Goal: Information Seeking & Learning: Learn about a topic

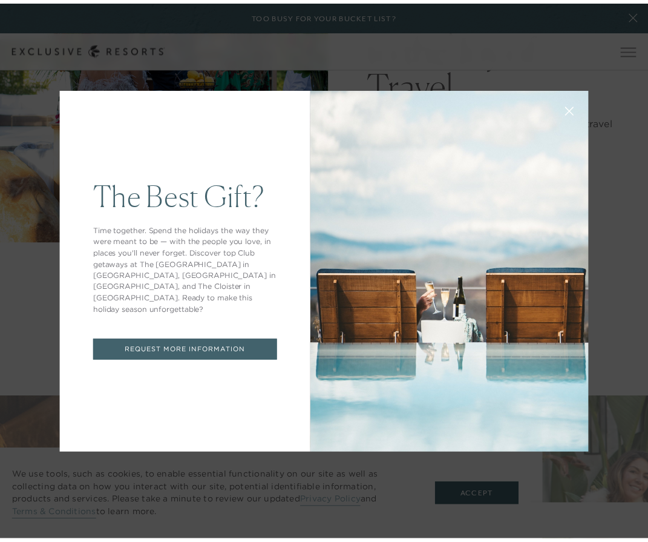
click at [573, 112] on icon at bounding box center [577, 112] width 9 height 9
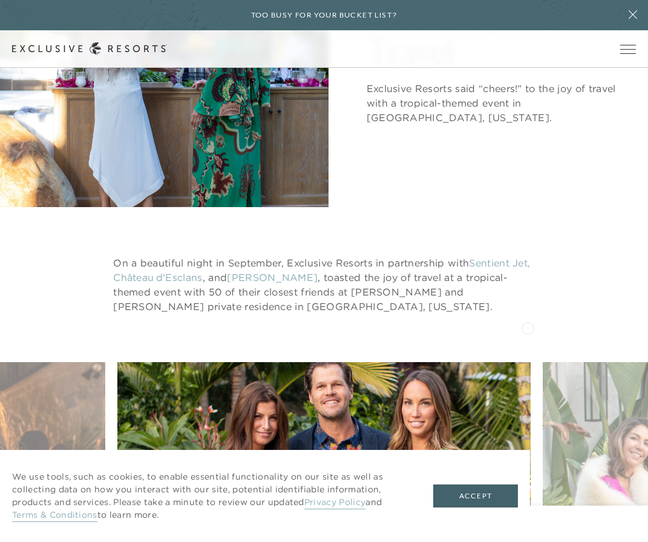
scroll to position [520, 0]
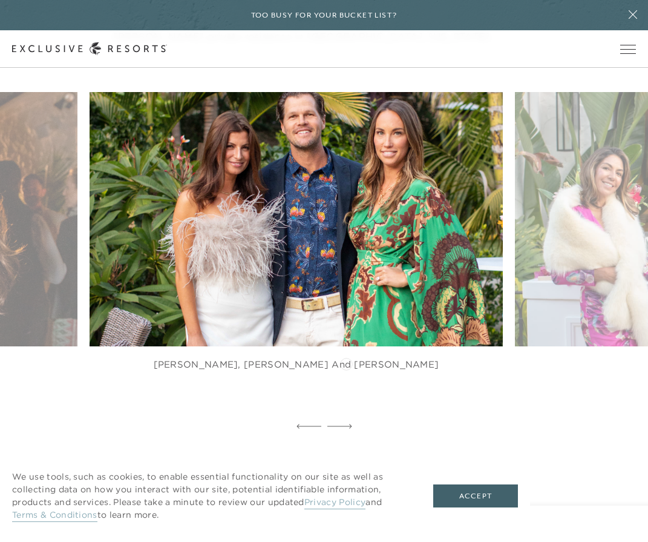
click at [315, 359] on figure "[PERSON_NAME], [PERSON_NAME] and [PERSON_NAME]" at bounding box center [296, 243] width 413 height 303
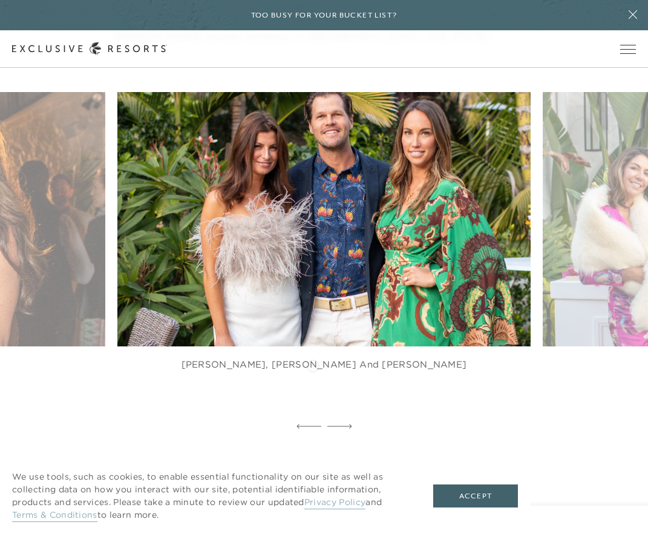
click at [313, 364] on figure "[PERSON_NAME], [PERSON_NAME] and [PERSON_NAME]" at bounding box center [323, 243] width 413 height 303
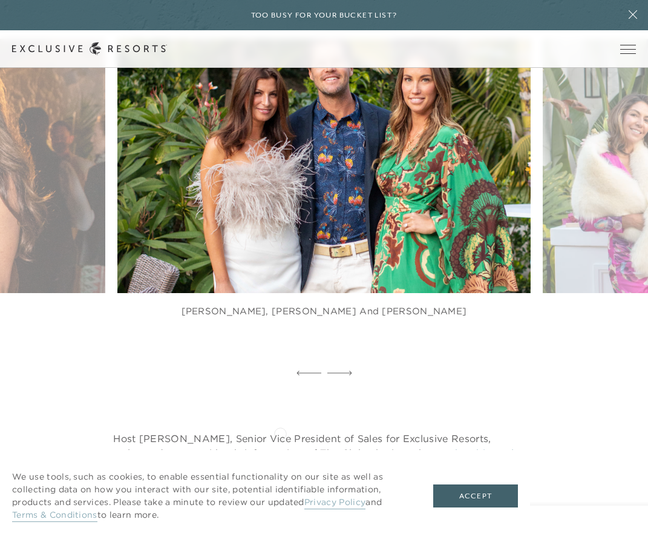
scroll to position [605, 0]
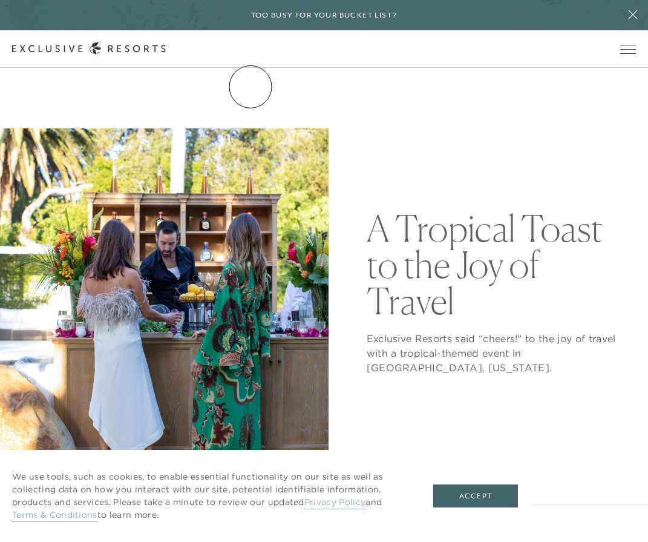
click at [0, 0] on link "The Collection" at bounding box center [0, 0] width 0 height 0
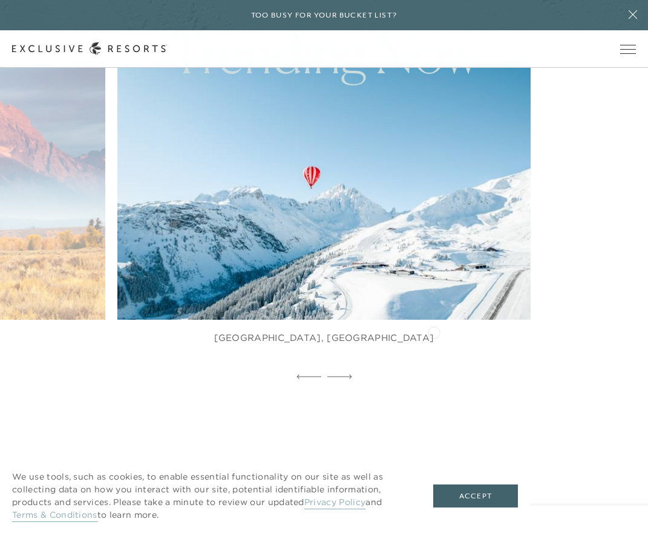
scroll to position [810, 0]
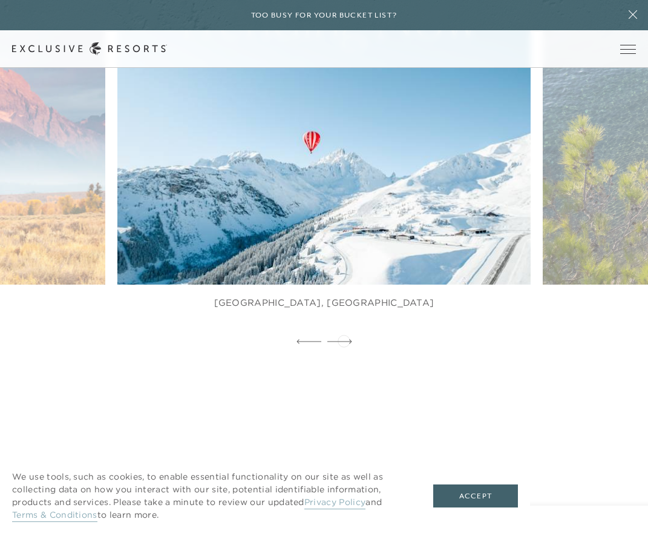
click at [344, 339] on icon at bounding box center [339, 341] width 25 height 5
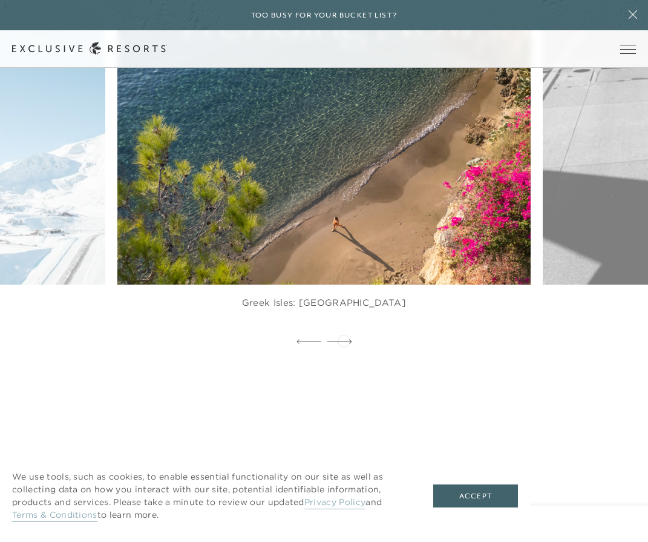
click at [344, 339] on icon at bounding box center [339, 341] width 25 height 5
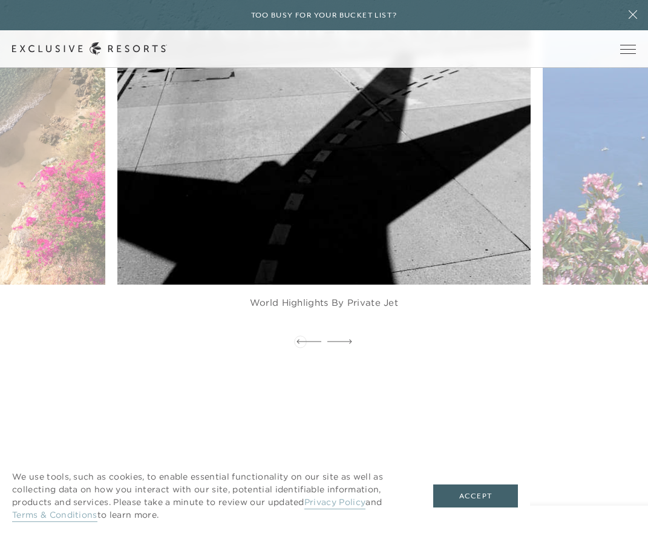
click at [300, 340] on icon at bounding box center [309, 341] width 25 height 5
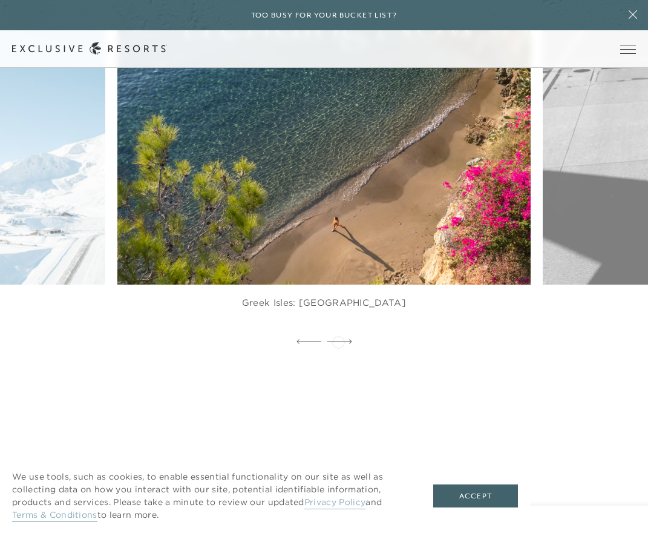
click at [338, 341] on icon at bounding box center [339, 341] width 25 height 4
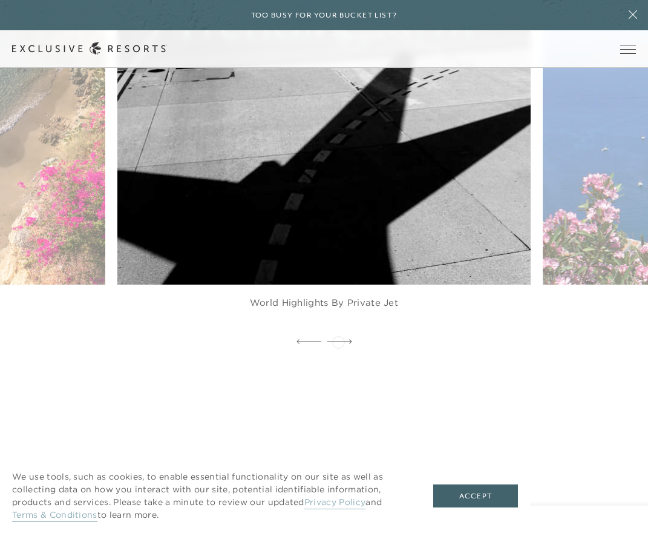
click at [338, 341] on icon at bounding box center [339, 341] width 25 height 4
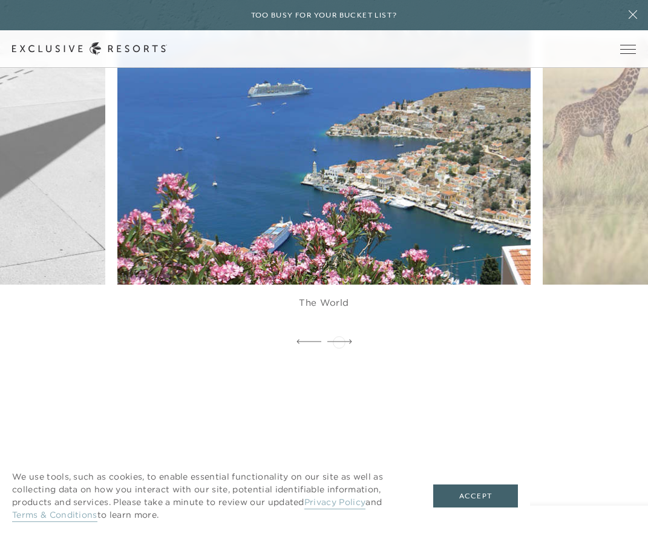
click at [339, 341] on icon at bounding box center [339, 341] width 25 height 4
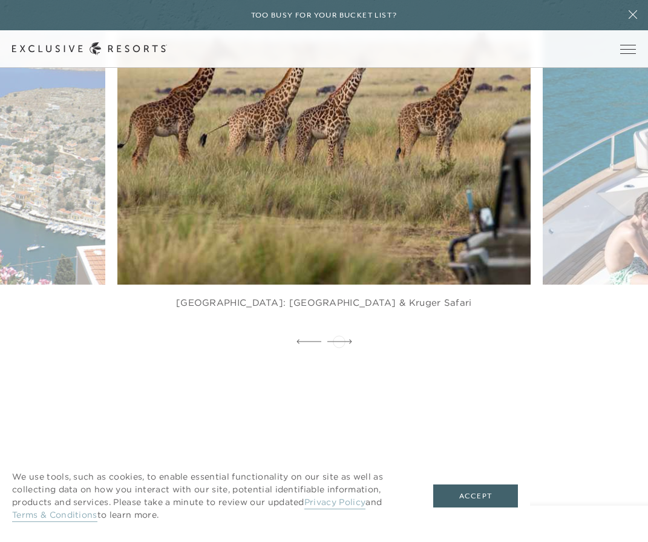
click at [339, 340] on icon at bounding box center [339, 341] width 25 height 5
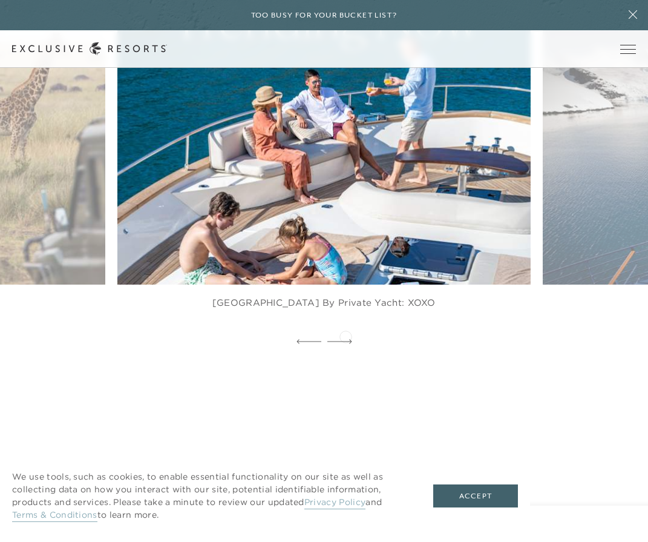
click at [346, 335] on div at bounding box center [339, 342] width 25 height 18
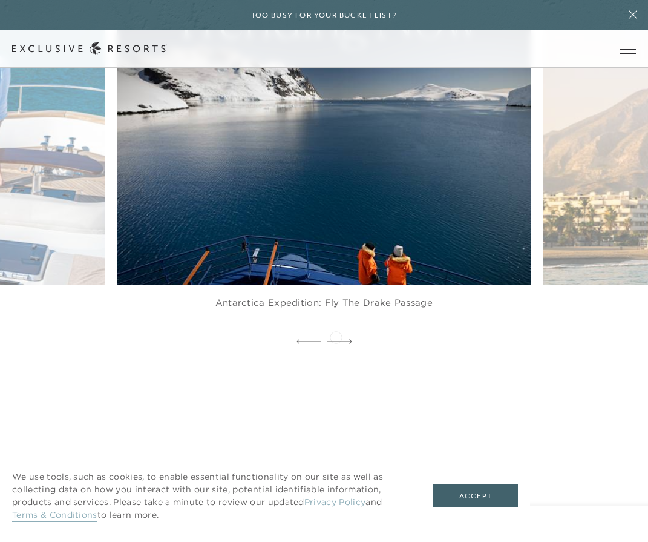
click at [336, 336] on div at bounding box center [339, 342] width 25 height 18
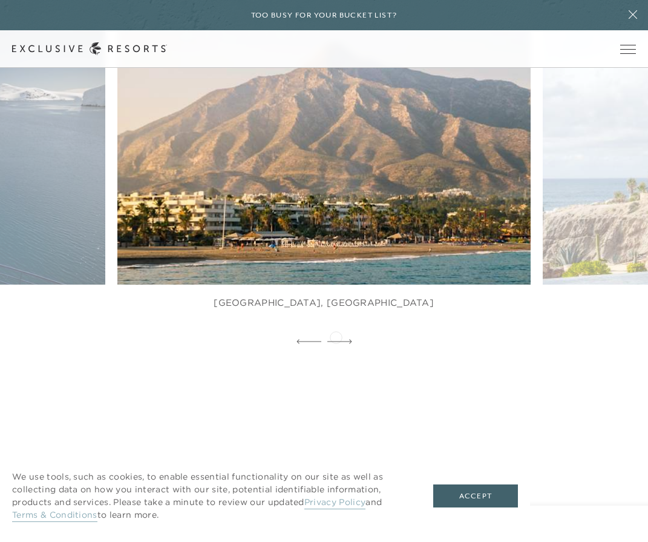
click at [336, 336] on div at bounding box center [339, 342] width 25 height 18
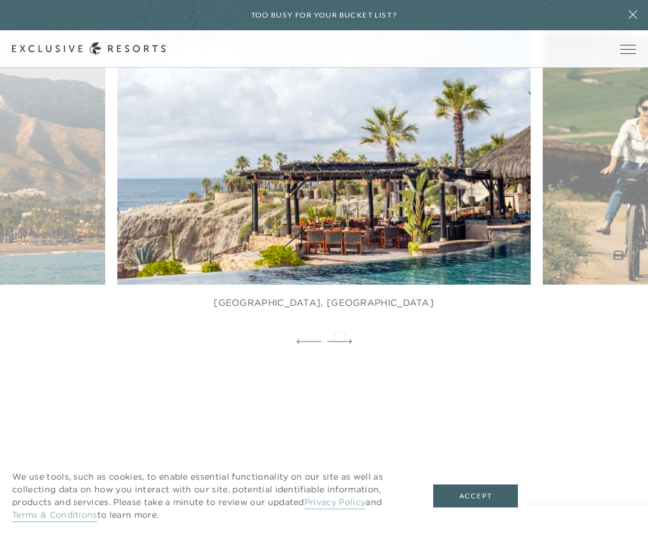
click at [339, 335] on div at bounding box center [339, 342] width 25 height 18
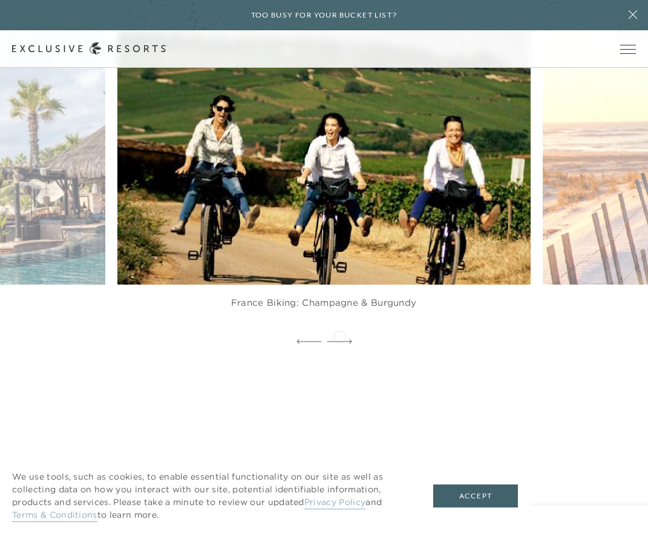
click at [339, 335] on div at bounding box center [339, 342] width 25 height 18
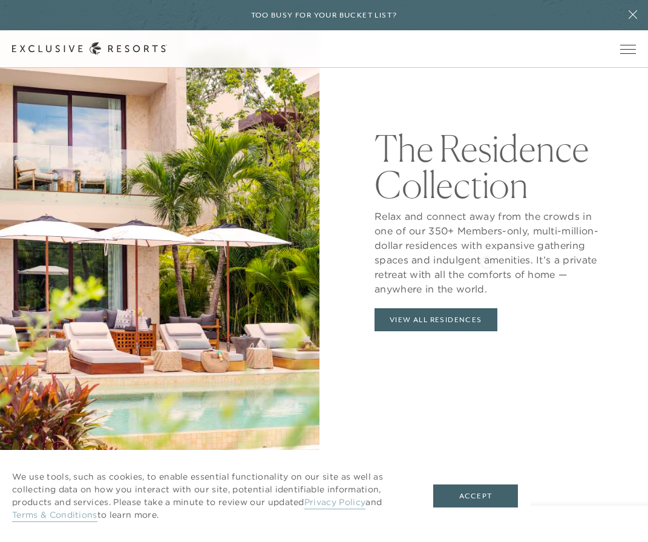
scroll to position [1357, 0]
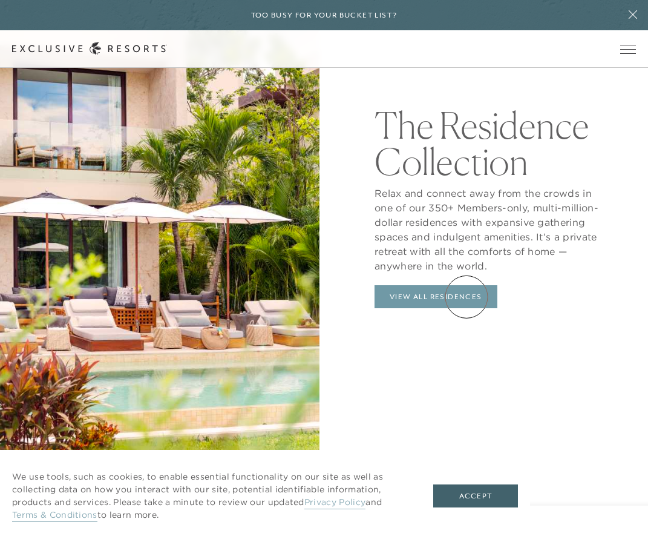
click at [467, 297] on link "View All Residences" at bounding box center [436, 296] width 123 height 23
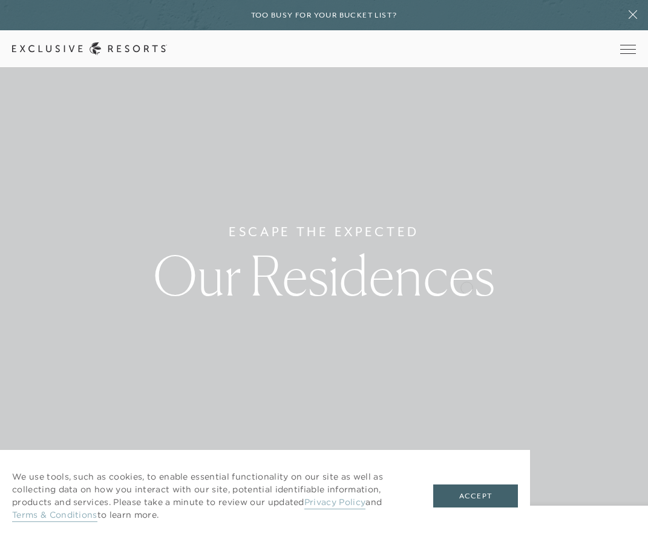
scroll to position [13, 0]
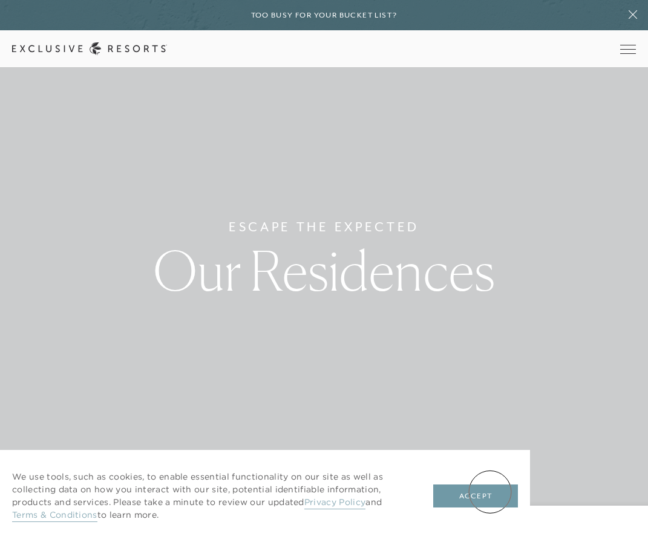
click at [490, 491] on button "Accept" at bounding box center [475, 495] width 85 height 23
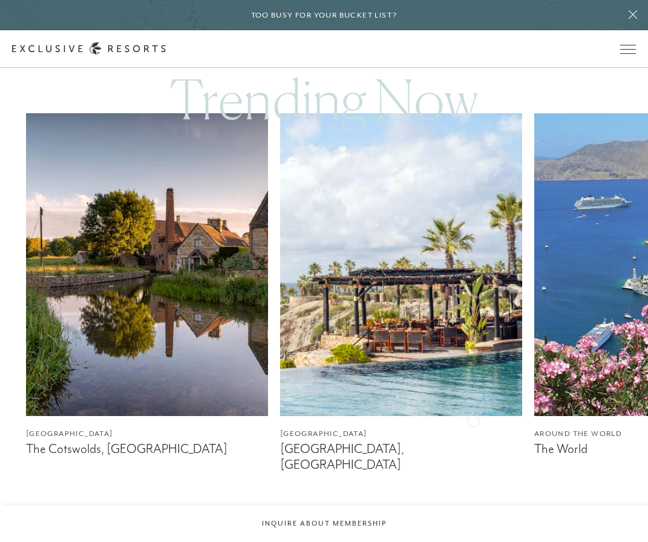
scroll to position [895, 0]
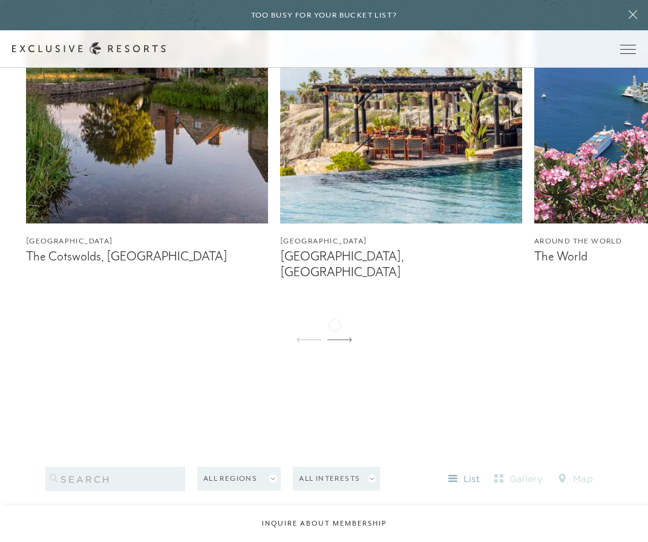
click at [335, 337] on icon at bounding box center [339, 339] width 25 height 4
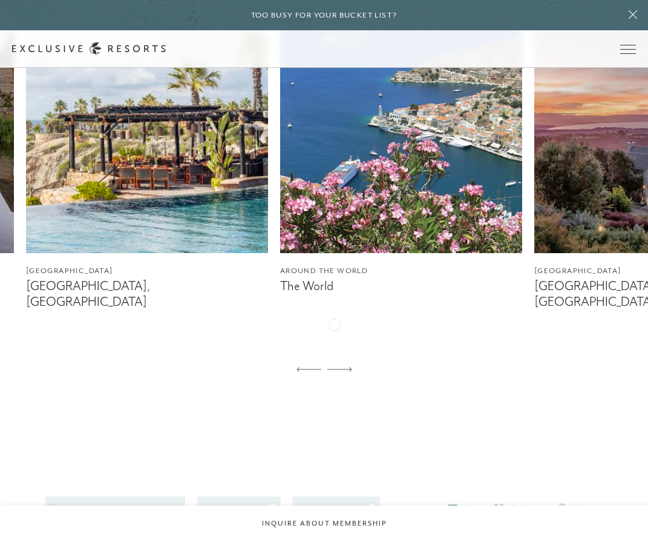
scroll to position [808, 0]
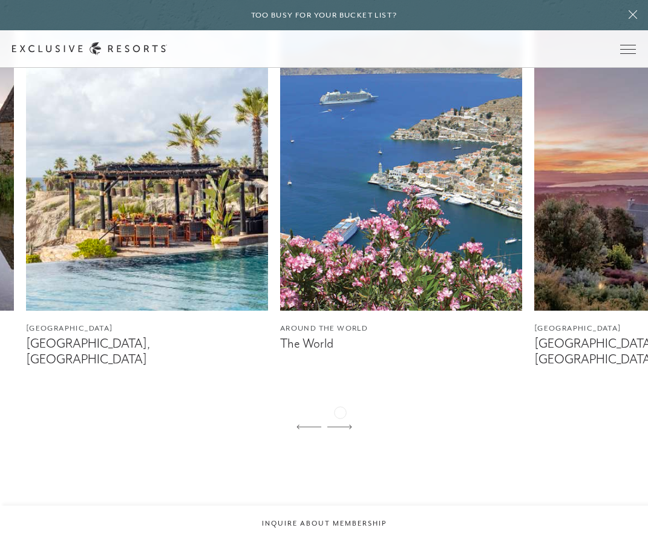
click at [340, 424] on icon at bounding box center [339, 426] width 25 height 4
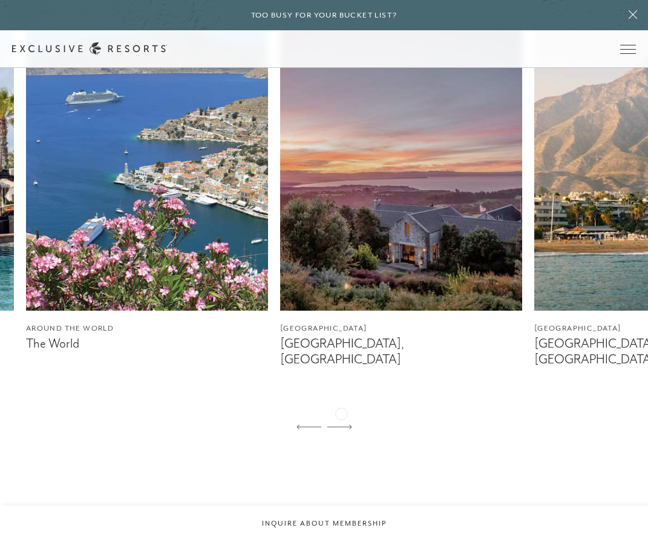
click at [341, 424] on icon at bounding box center [339, 426] width 25 height 5
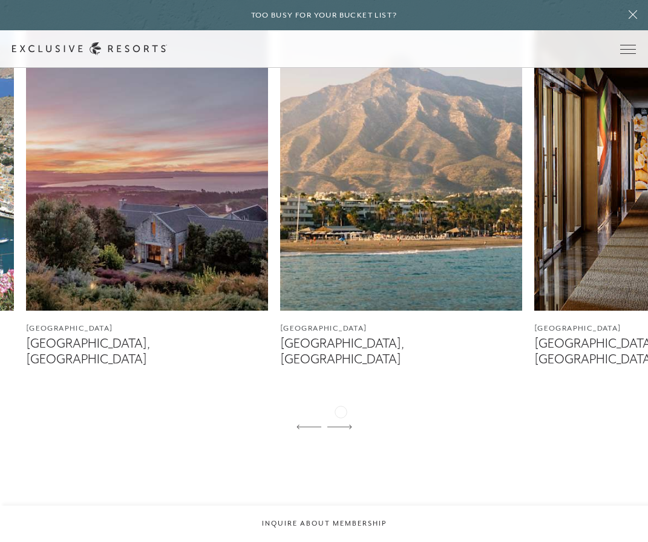
click at [341, 424] on icon at bounding box center [339, 426] width 25 height 5
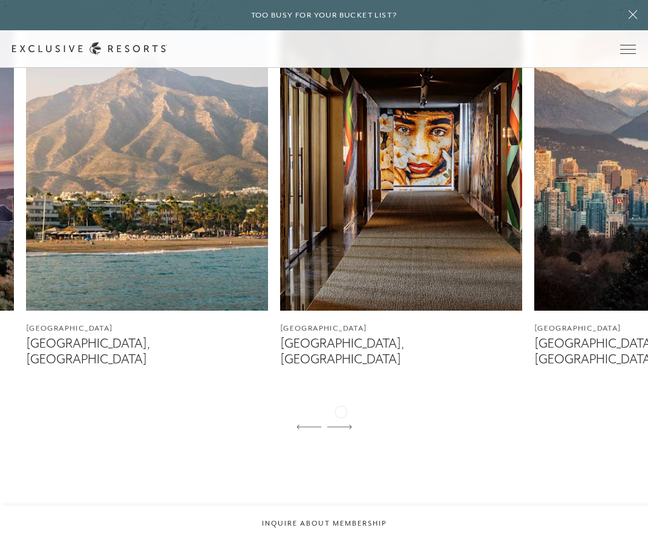
click at [341, 424] on icon at bounding box center [339, 426] width 25 height 5
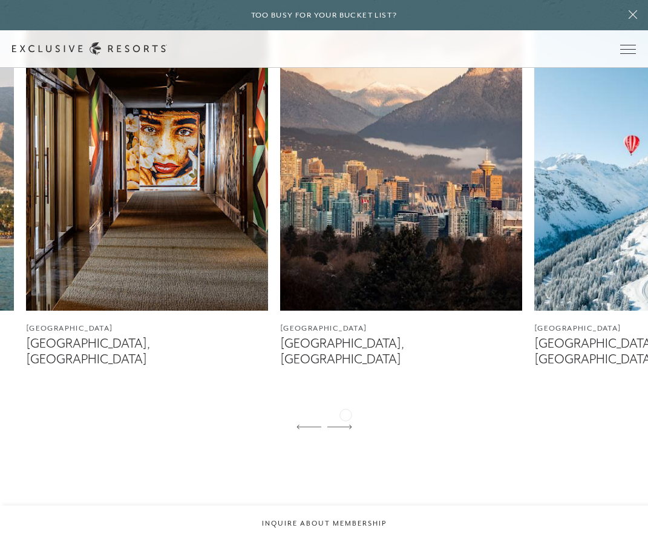
click at [346, 424] on icon at bounding box center [339, 426] width 25 height 5
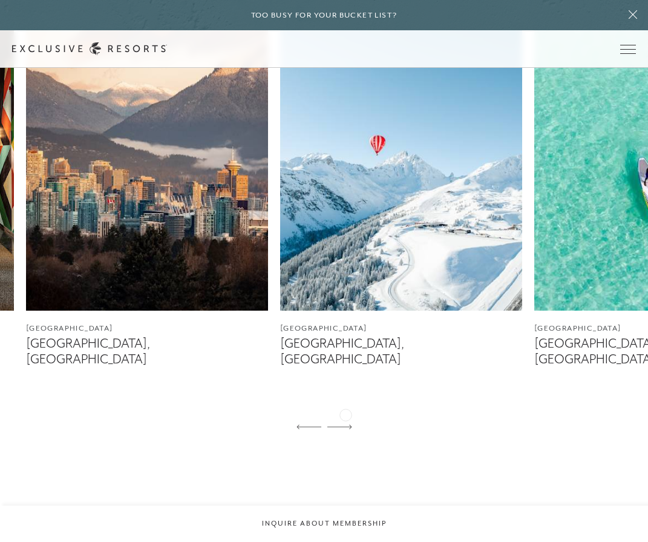
click at [346, 424] on icon at bounding box center [339, 426] width 25 height 5
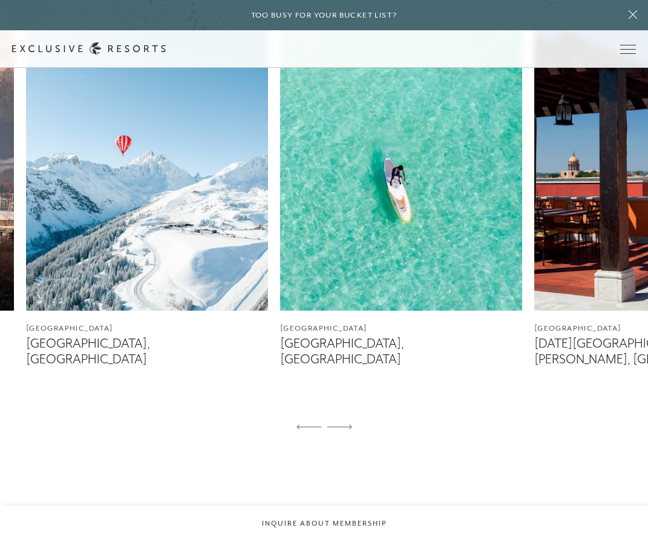
click at [374, 247] on img at bounding box center [401, 159] width 242 height 303
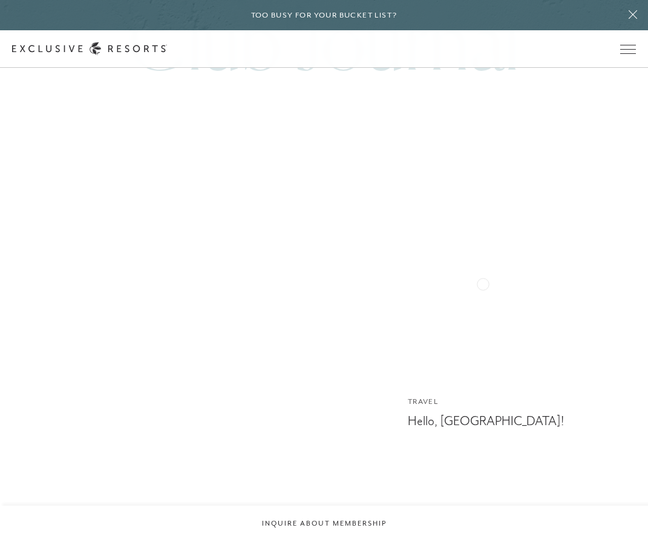
scroll to position [2713, 0]
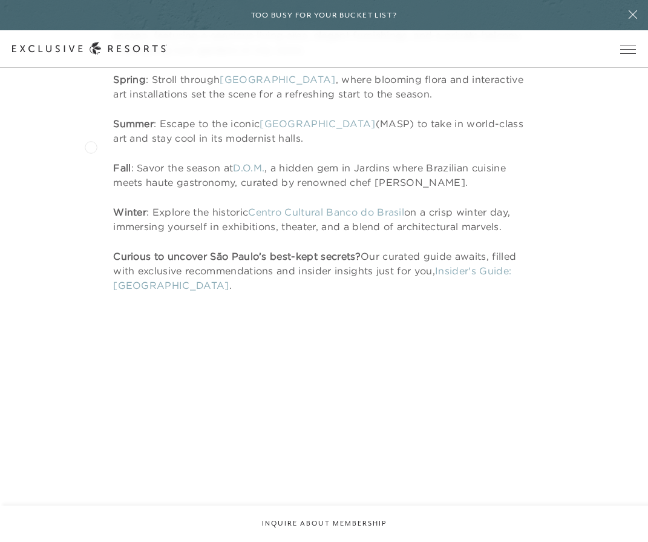
scroll to position [2931, 0]
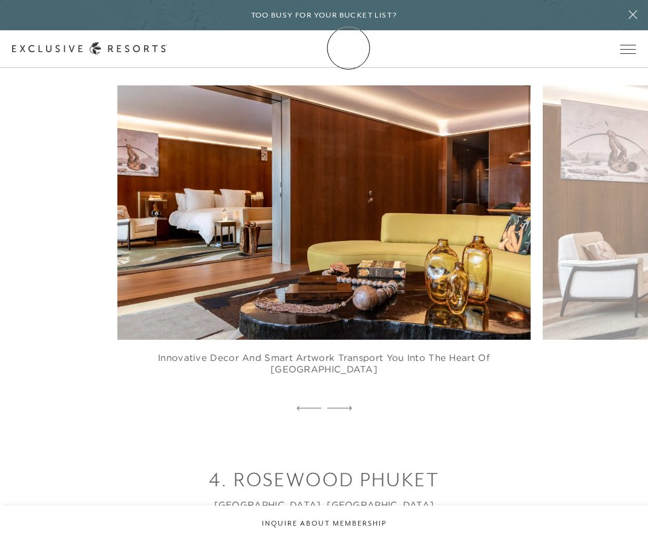
click at [0, 0] on link "Membership" at bounding box center [0, 0] width 0 height 0
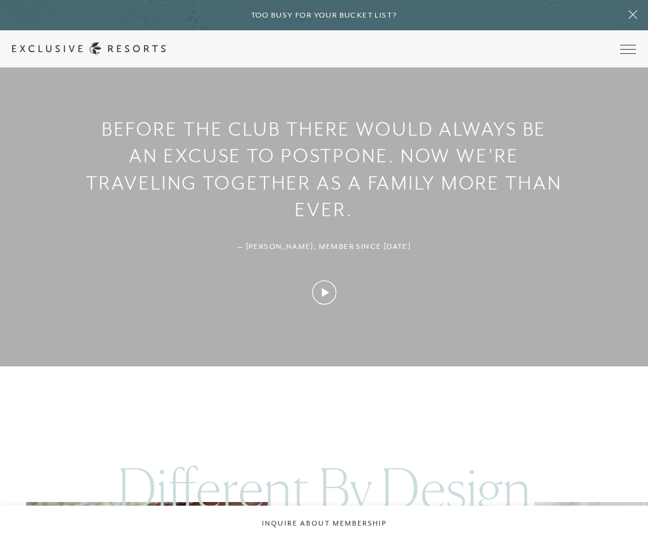
scroll to position [1020, 0]
